Goal: Task Accomplishment & Management: Use online tool/utility

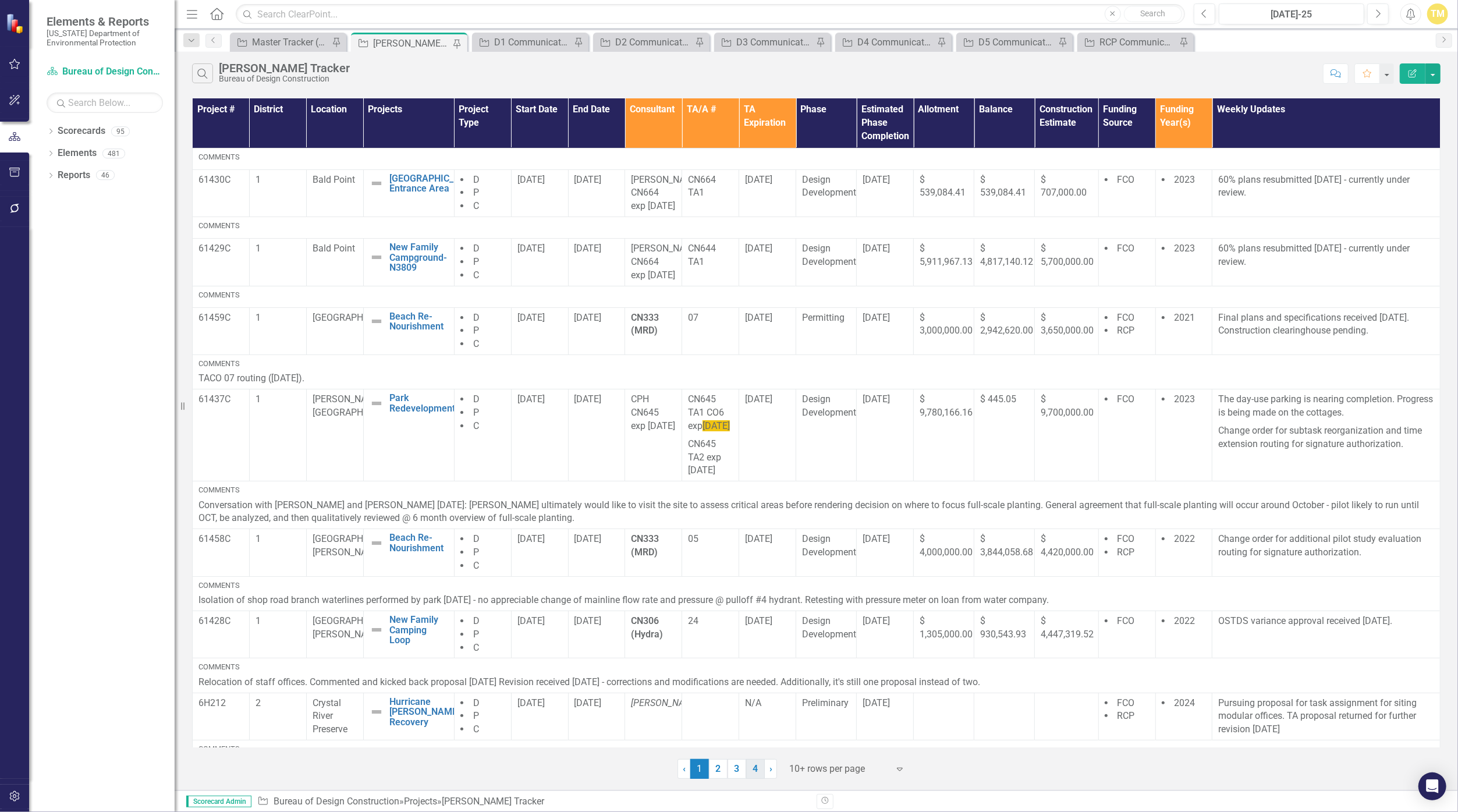
click at [713, 772] on link "4" at bounding box center [756, 769] width 19 height 20
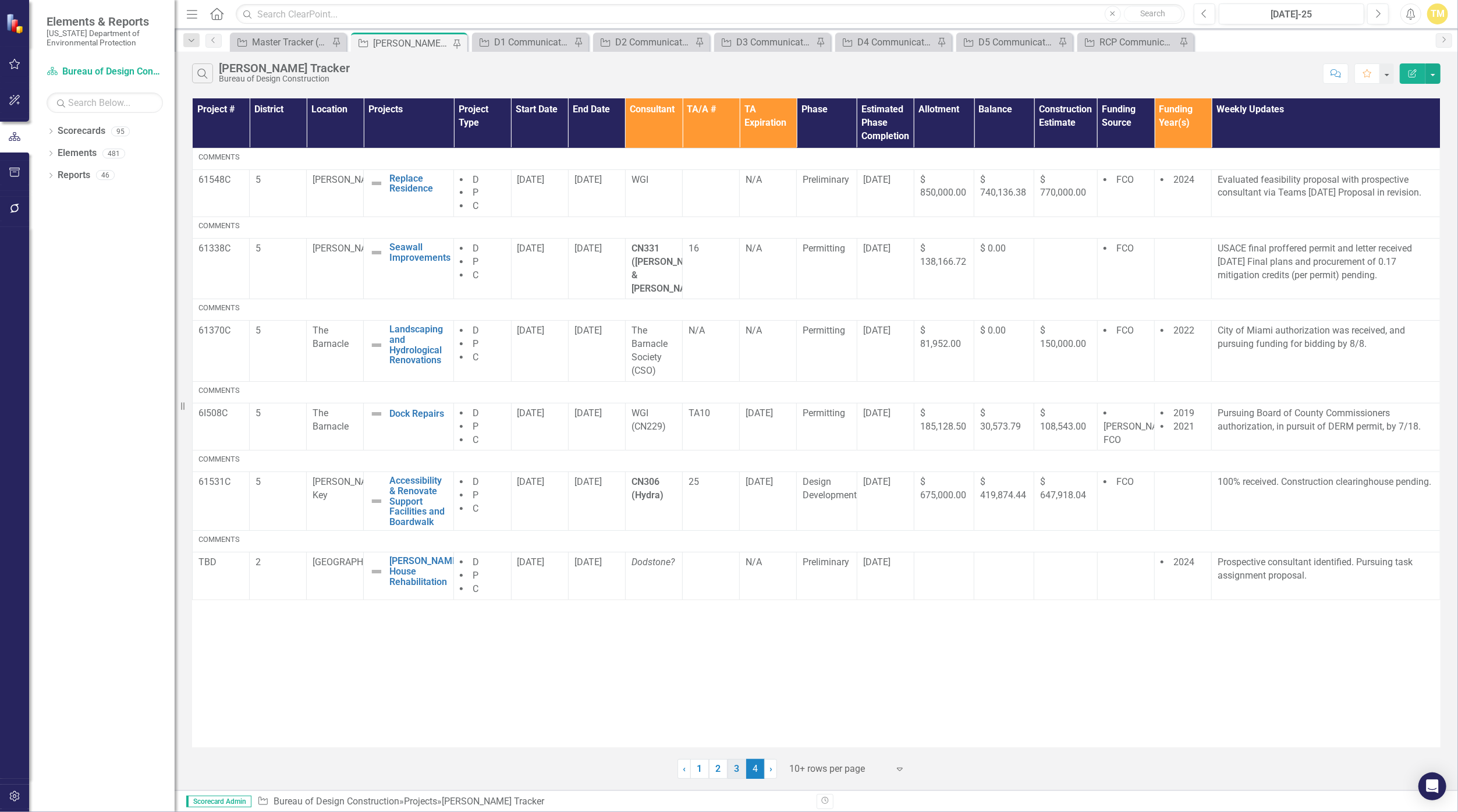
click at [713, 767] on link "3" at bounding box center [737, 769] width 19 height 20
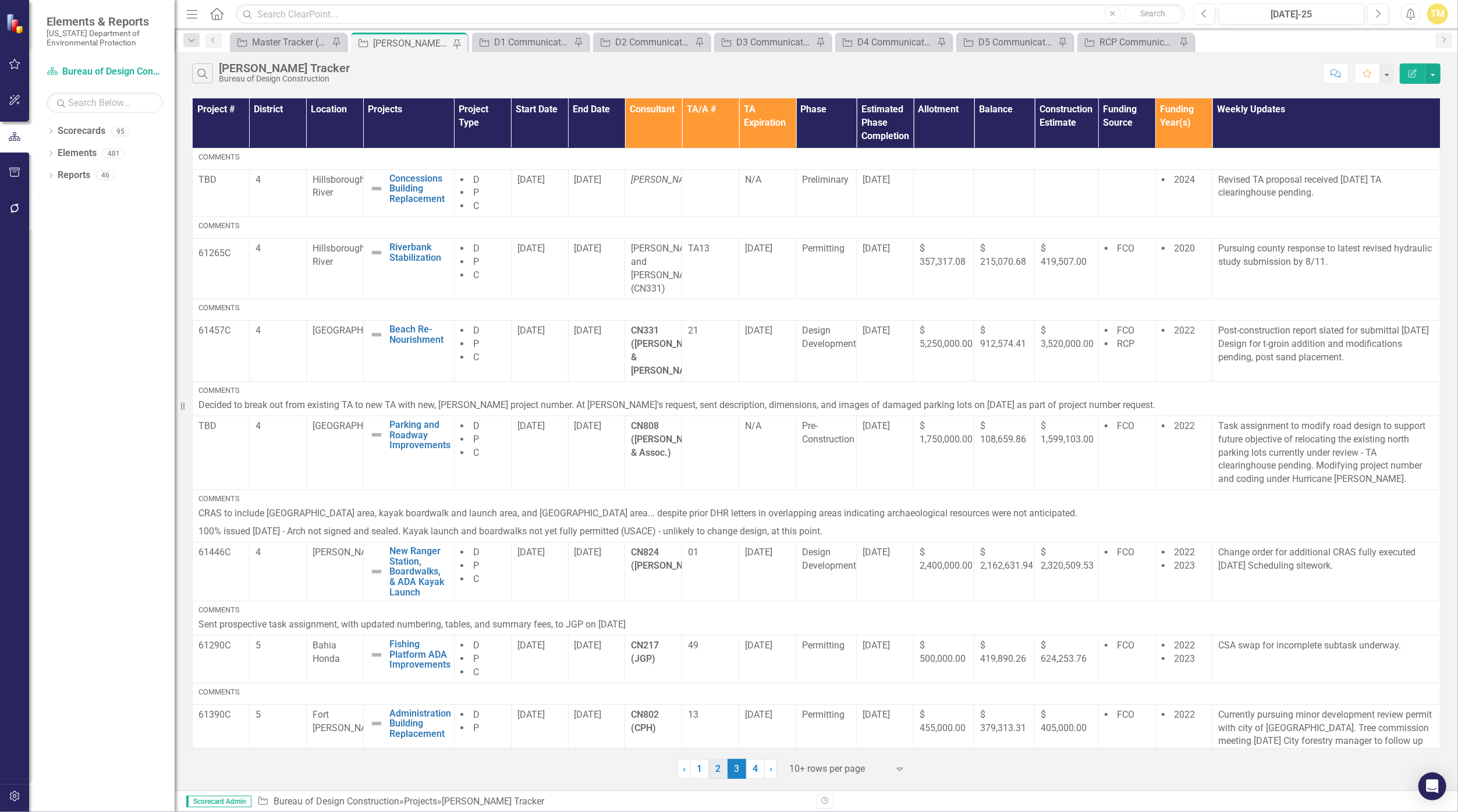
click at [713, 771] on link "2" at bounding box center [719, 769] width 19 height 20
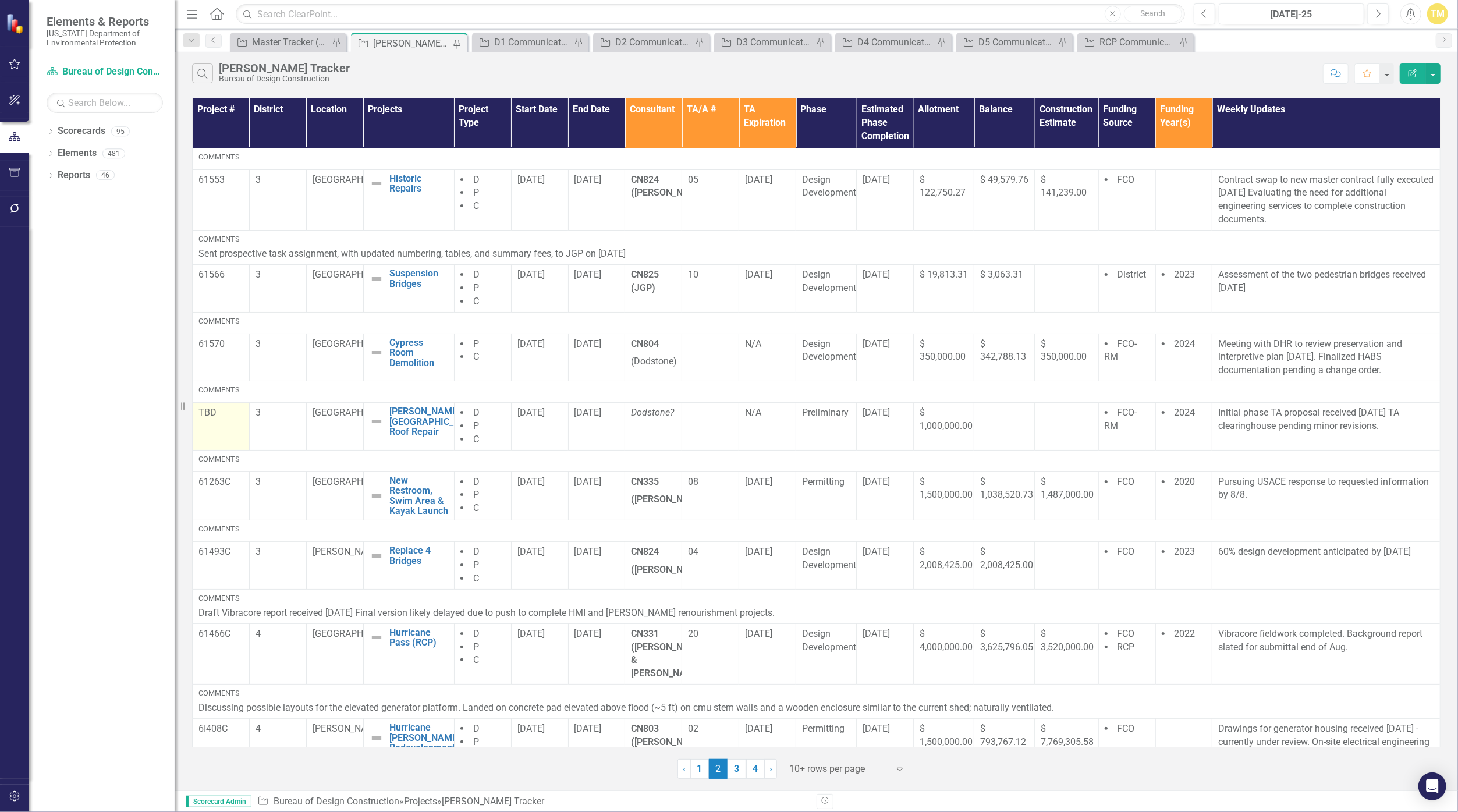
click at [217, 412] on p "TBD" at bounding box center [221, 413] width 45 height 13
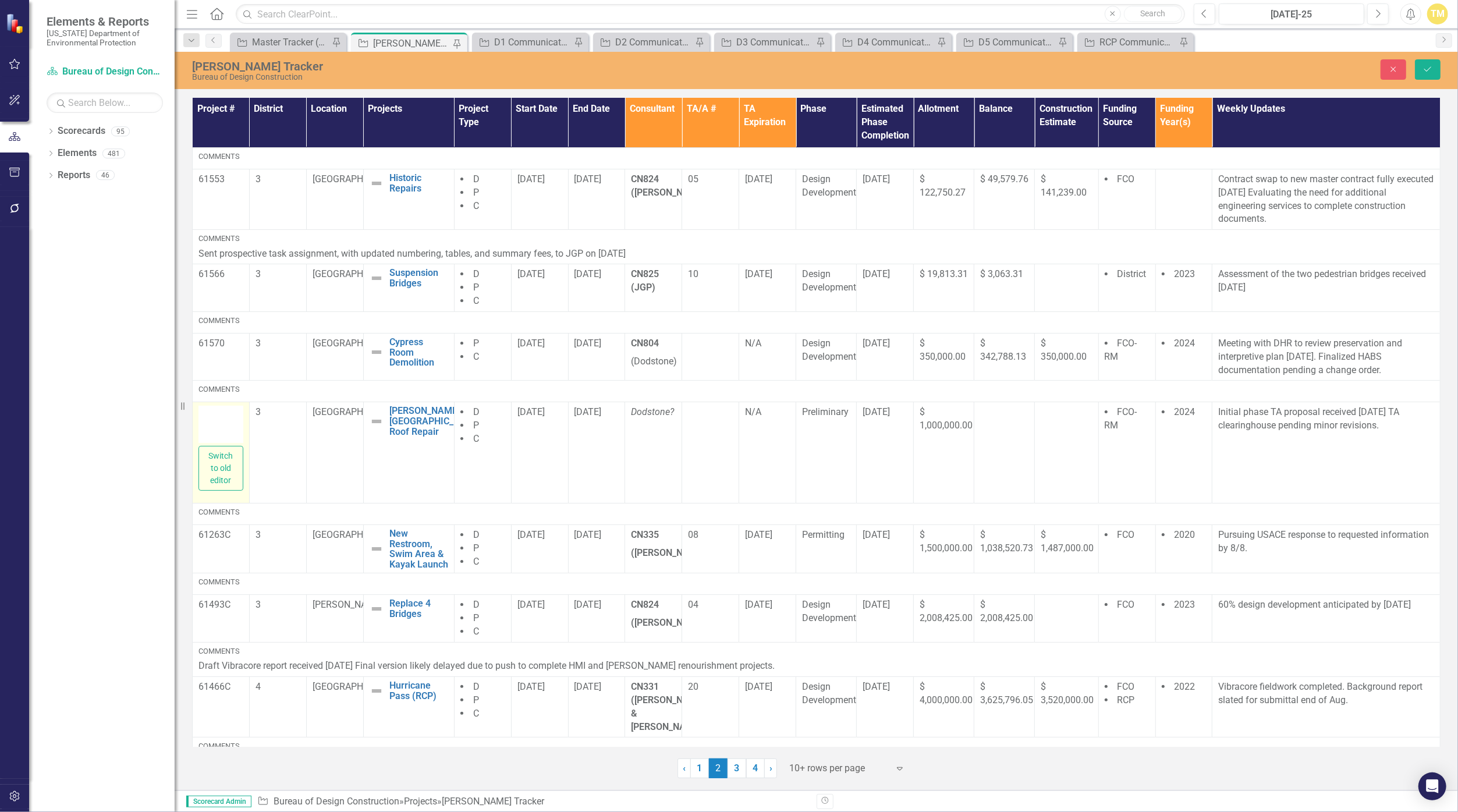
type textarea "<p>TBD</p>"
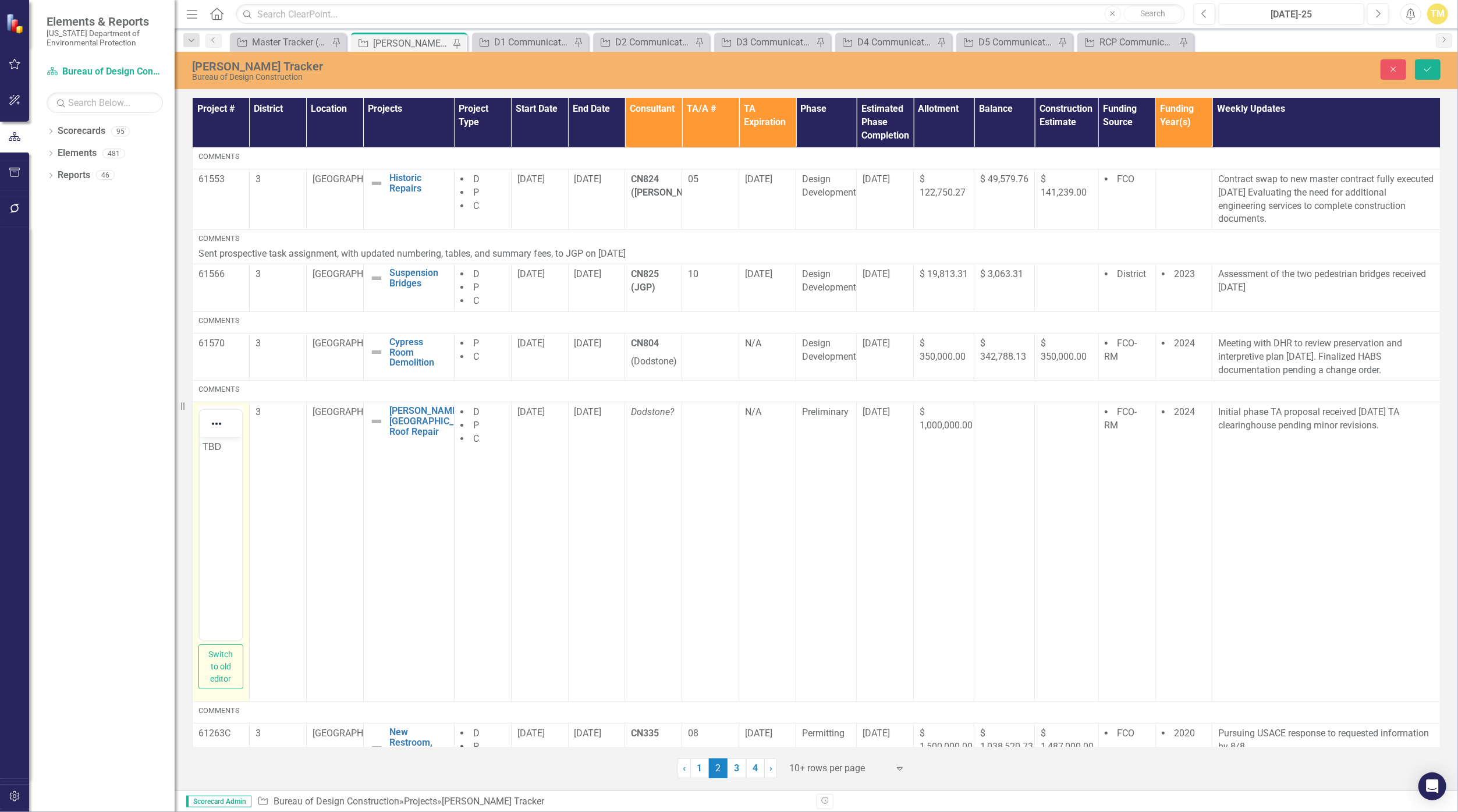
click at [211, 450] on p "TBD" at bounding box center [221, 448] width 36 height 14
click at [713, 69] on icon "Save" at bounding box center [1428, 69] width 10 height 8
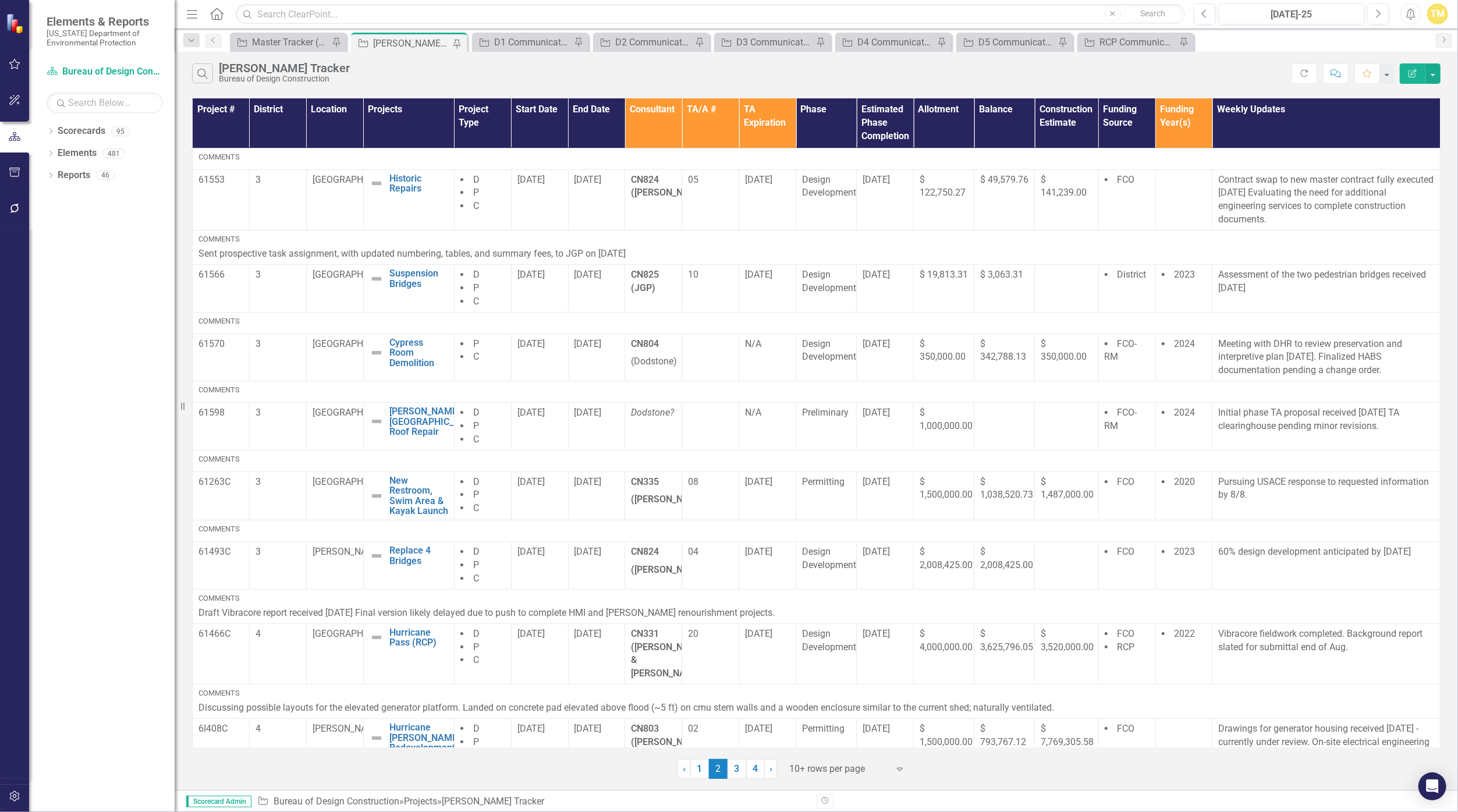
click at [713, 69] on div "Search [PERSON_NAME] Tracker Bureau of Design Construction" at bounding box center [742, 73] width 1100 height 20
